Goal: Task Accomplishment & Management: Manage account settings

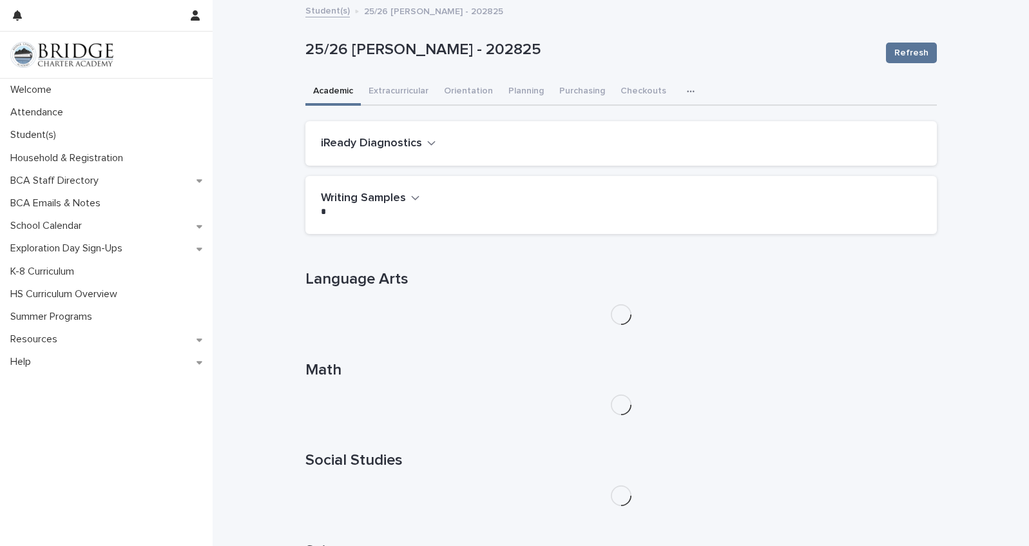
click at [395, 148] on h2 "iReady Diagnostics" at bounding box center [371, 144] width 101 height 14
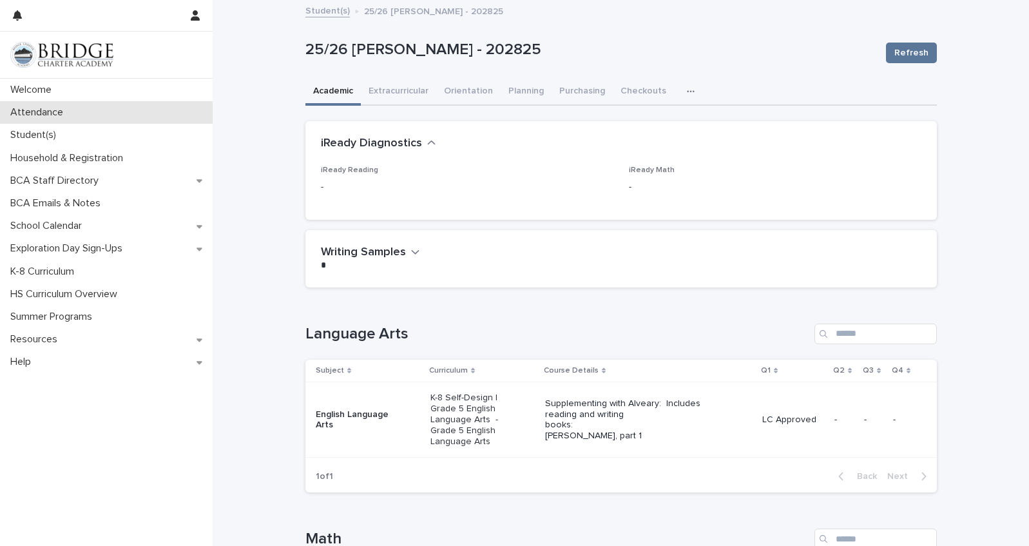
click at [37, 111] on p "Attendance" at bounding box center [39, 112] width 68 height 12
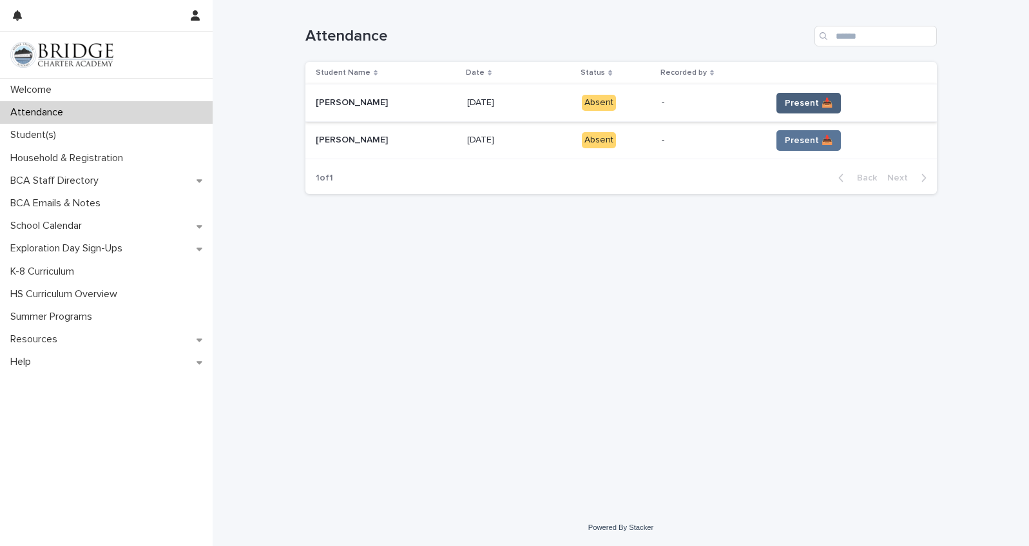
click at [796, 104] on span "Present 📥" at bounding box center [809, 103] width 48 height 13
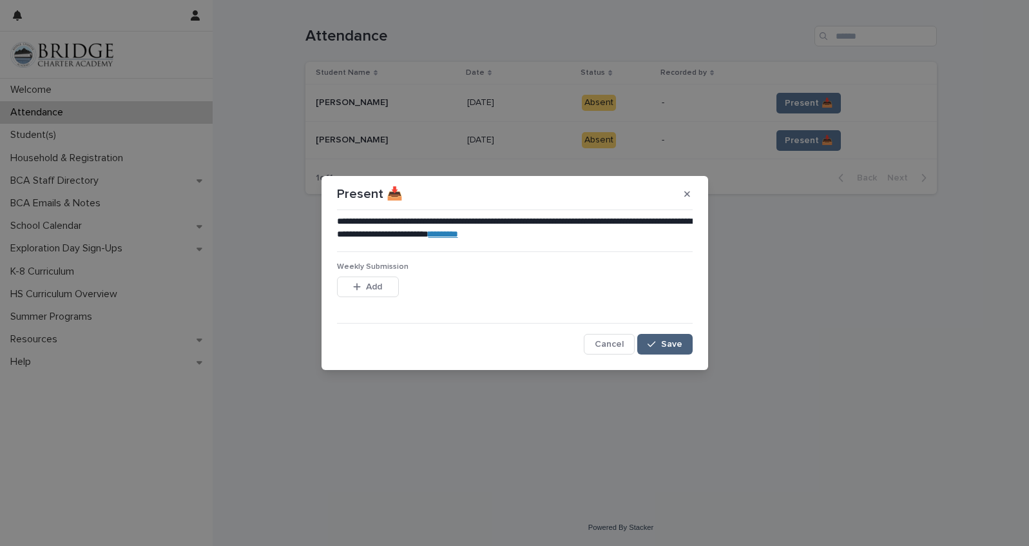
click at [664, 343] on span "Save" at bounding box center [671, 344] width 21 height 9
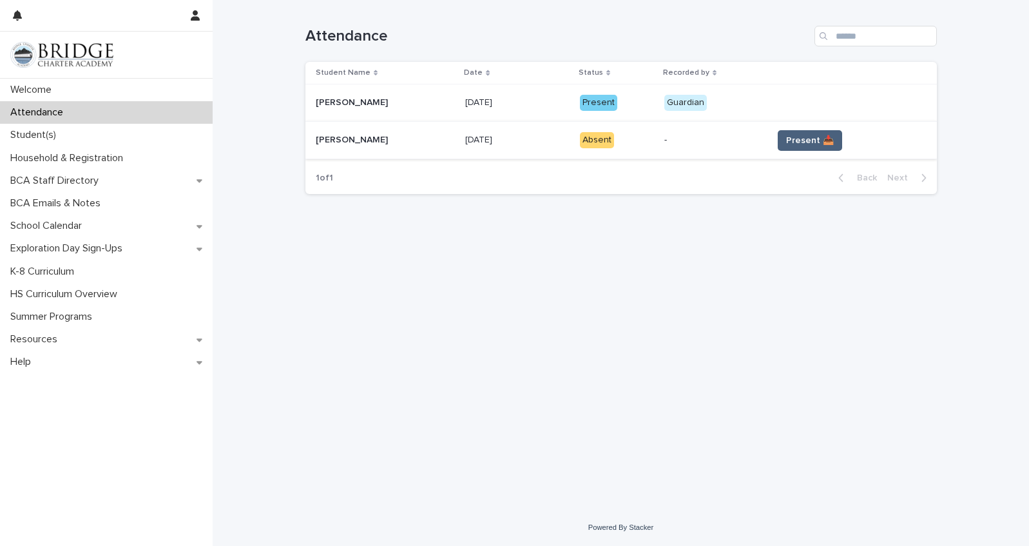
click at [795, 140] on span "Present 📥" at bounding box center [810, 140] width 48 height 13
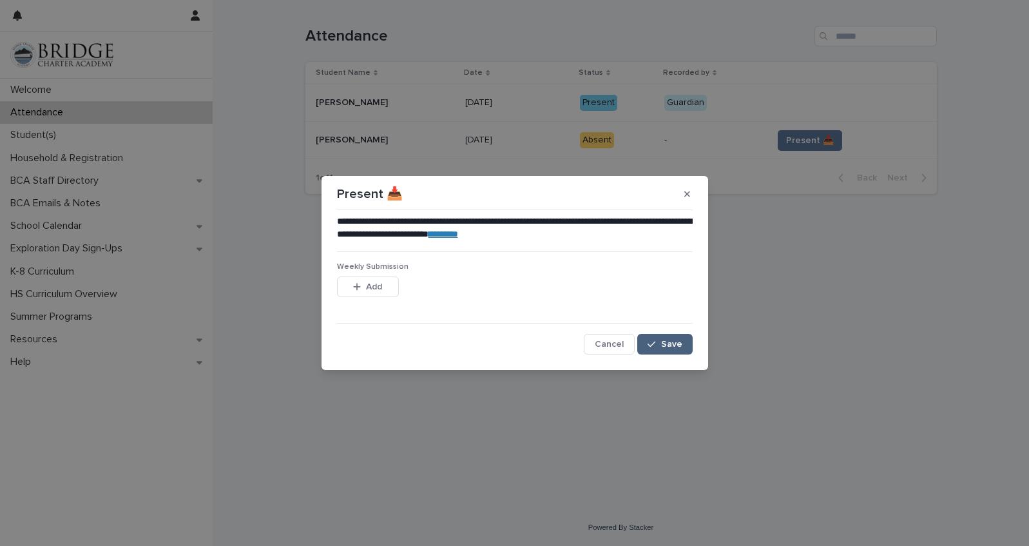
click at [660, 345] on div "button" at bounding box center [654, 344] width 13 height 9
